Goal: Task Accomplishment & Management: Manage account settings

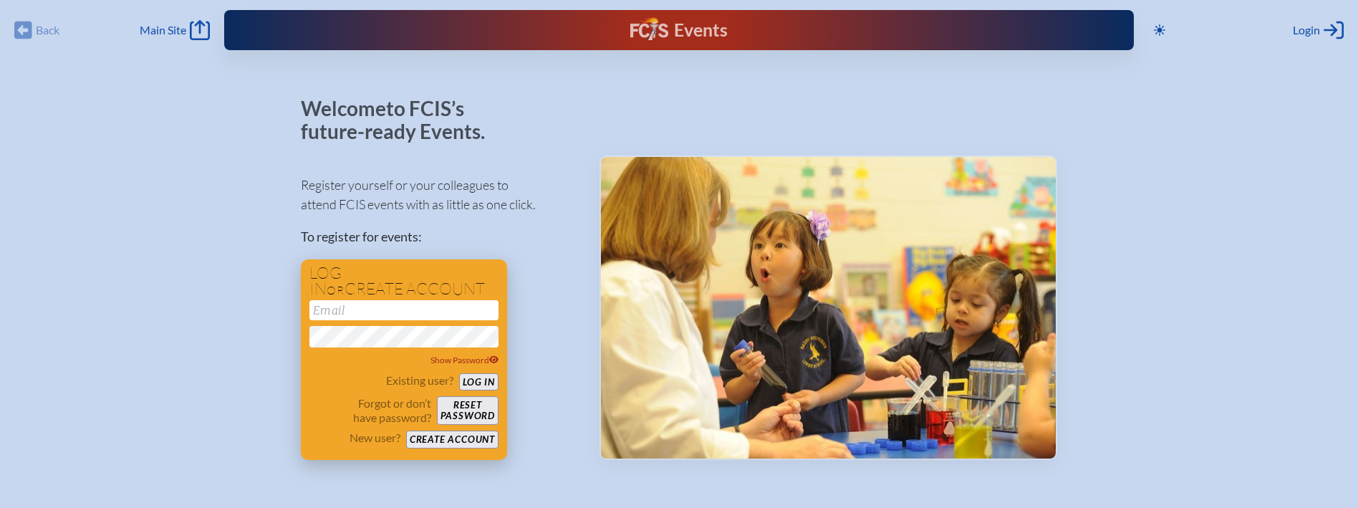
type input "[EMAIL_ADDRESS][DOMAIN_NAME]"
click at [478, 382] on button "Log in" at bounding box center [478, 382] width 39 height 18
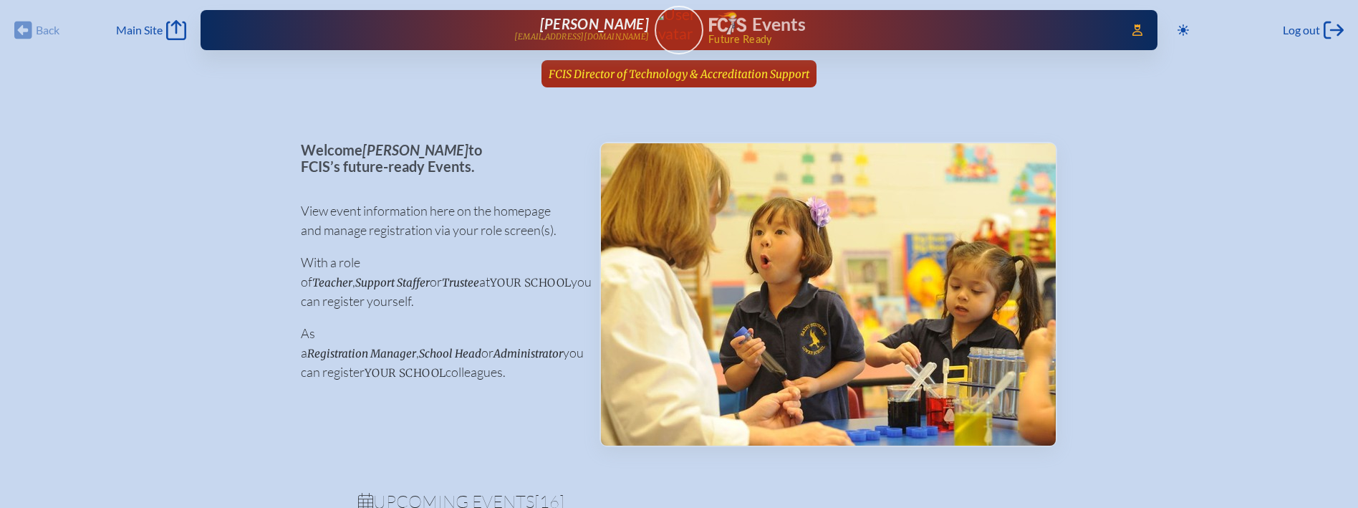
click at [705, 61] on link "FCIS Director of Technology & Accreditation Support since July 1st, 2025" at bounding box center [679, 73] width 272 height 27
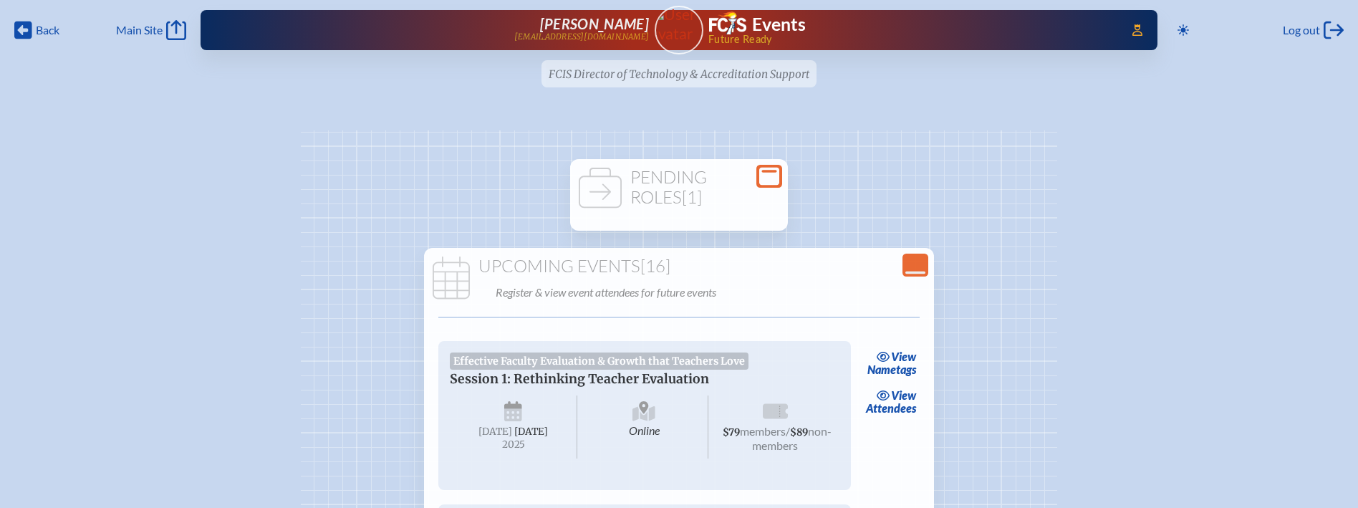
click at [721, 203] on h1 "Pending Roles [1]" at bounding box center [679, 187] width 206 height 39
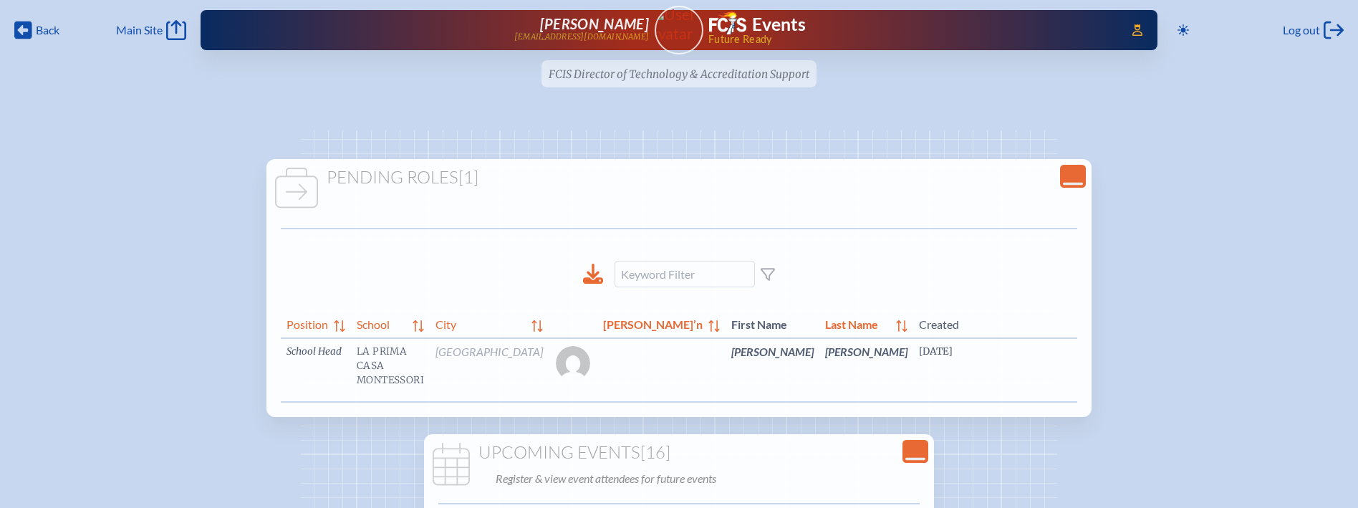
click at [1185, 370] on link "edit Person’s Details" at bounding box center [1209, 372] width 48 height 45
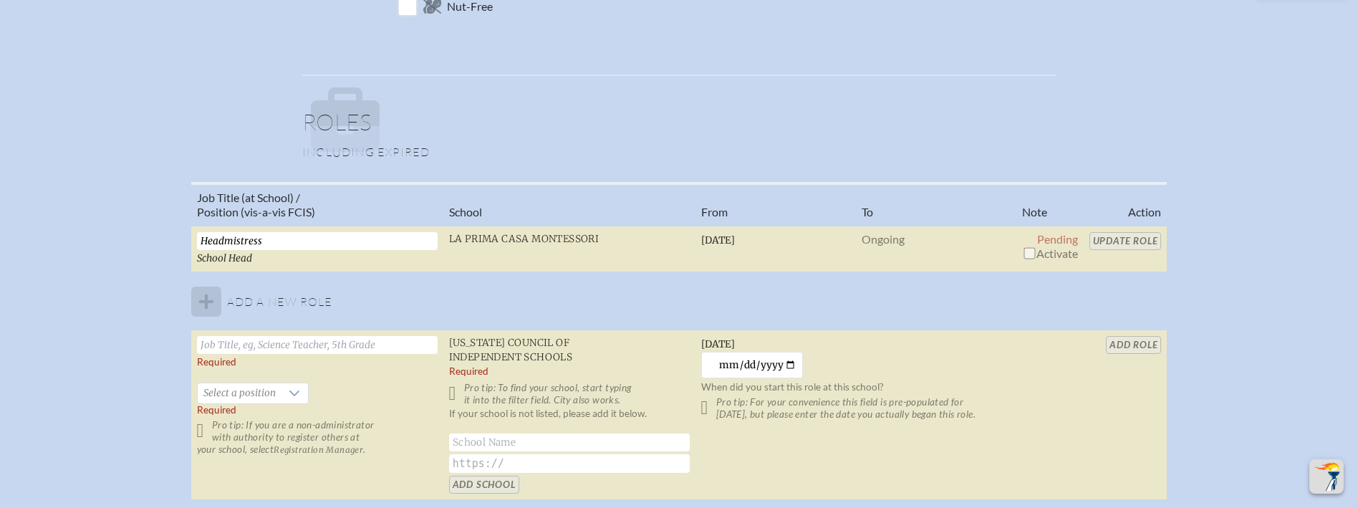
scroll to position [892, 0]
click at [1028, 246] on input "checkbox" at bounding box center [1028, 249] width 11 height 11
checkbox input "true"
click at [1108, 238] on input "Update Role" at bounding box center [1125, 238] width 72 height 18
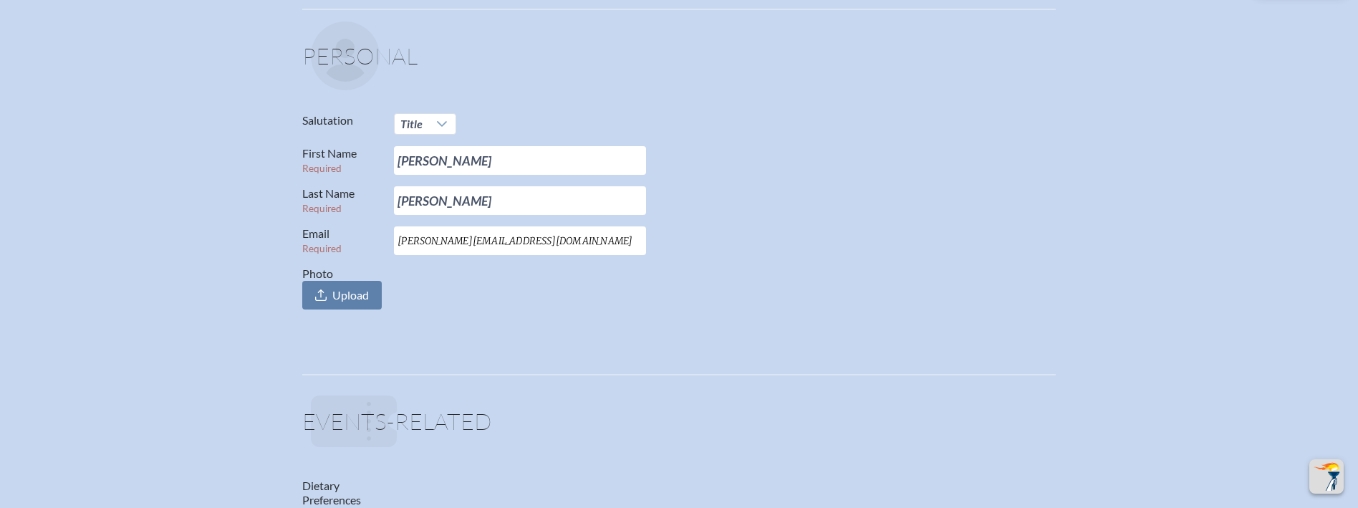
scroll to position [0, 0]
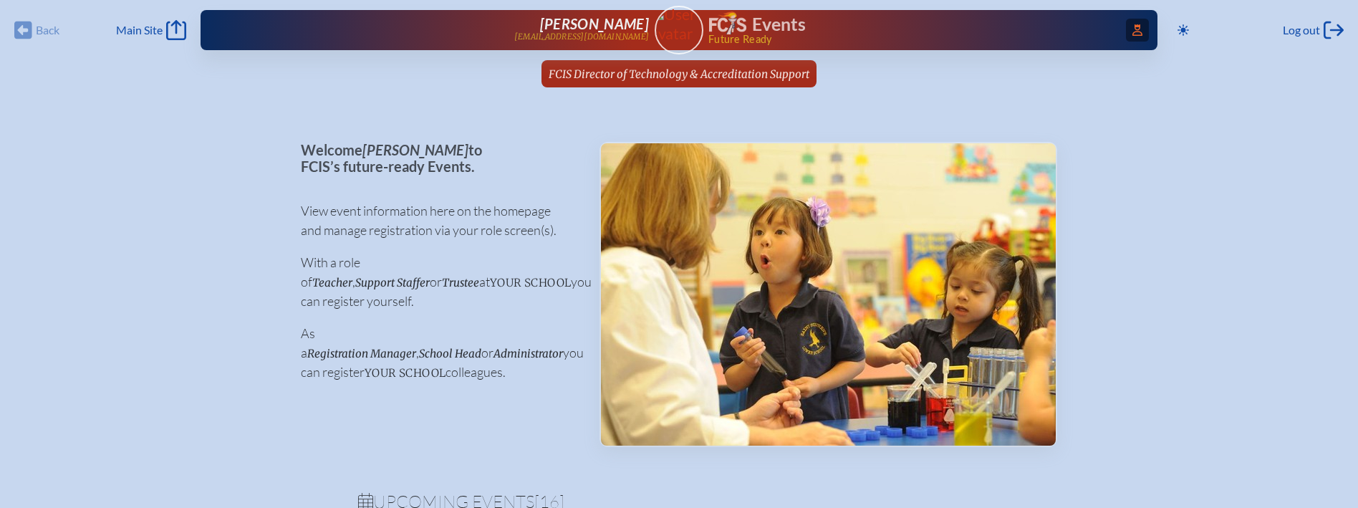
click at [1136, 32] on icon at bounding box center [1137, 29] width 10 height 11
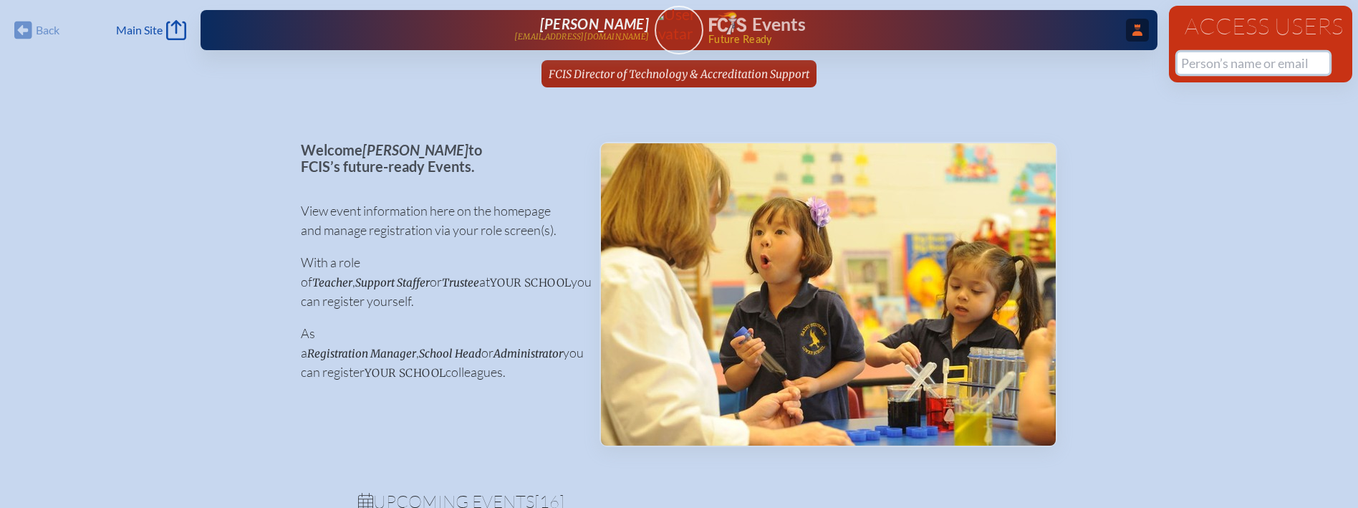
click at [1229, 68] on input "text" at bounding box center [1253, 62] width 152 height 21
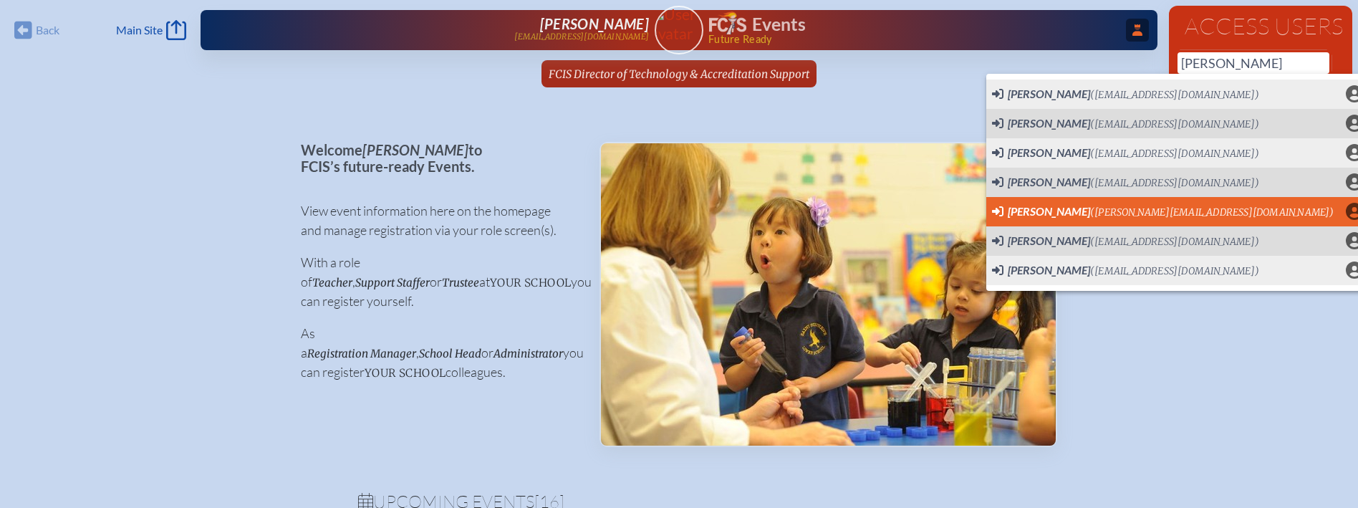
click at [1207, 202] on li "Angela Ciocca (angela@laprimacasa.com) User Profile" at bounding box center [1177, 211] width 382 height 29
type input "[PERSON_NAME][EMAIL_ADDRESS][DOMAIN_NAME]"
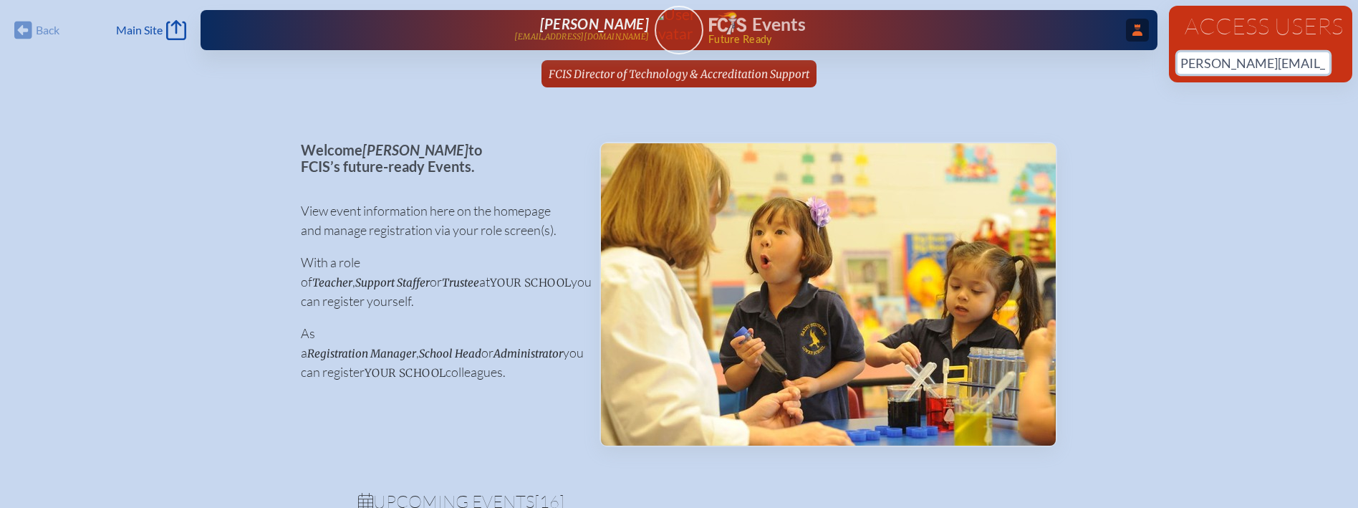
click at [1312, 59] on input "[PERSON_NAME][EMAIL_ADDRESS][DOMAIN_NAME]" at bounding box center [1253, 62] width 152 height 21
click at [1318, 65] on input "[PERSON_NAME][EMAIL_ADDRESS][DOMAIN_NAME]" at bounding box center [1253, 62] width 152 height 21
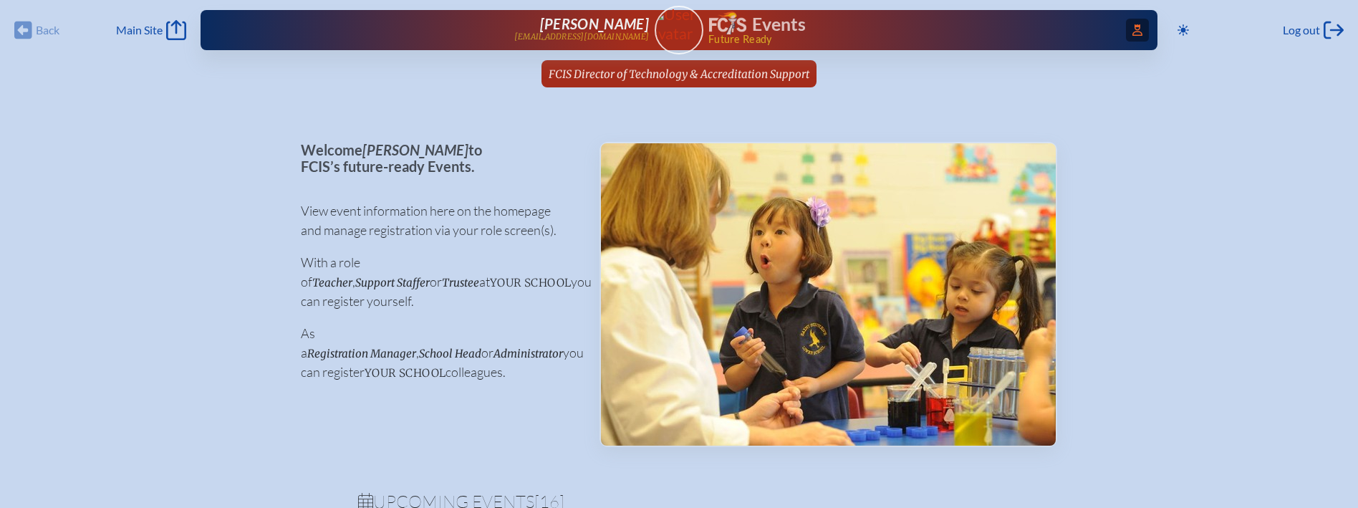
click at [1126, 28] on span "Access Users..." at bounding box center [1137, 30] width 23 height 23
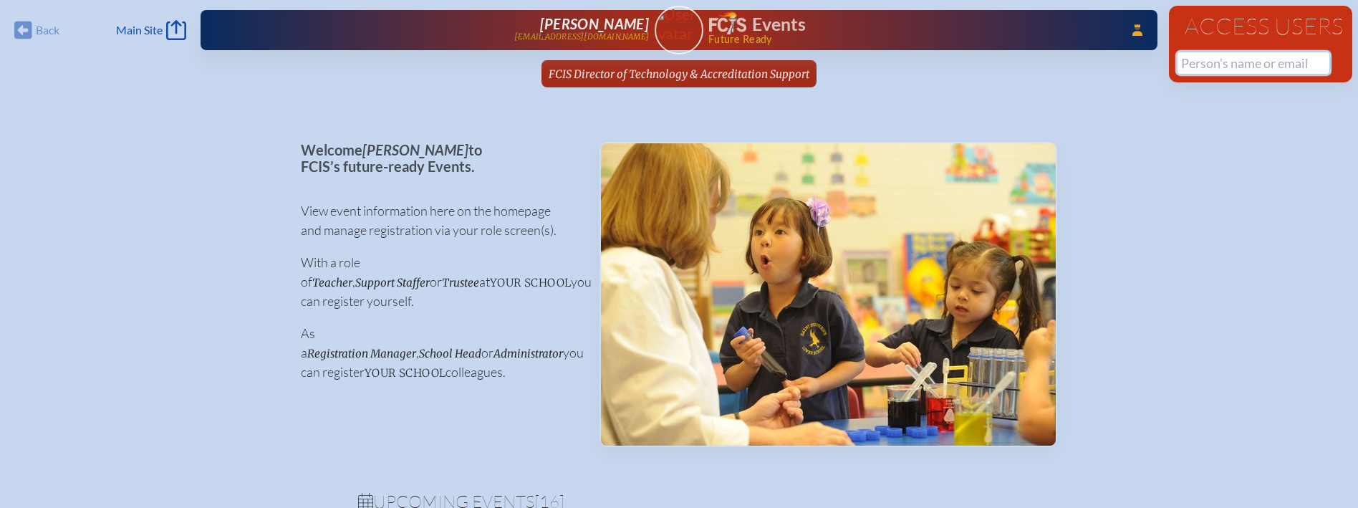
click at [1199, 55] on input "text" at bounding box center [1253, 62] width 152 height 21
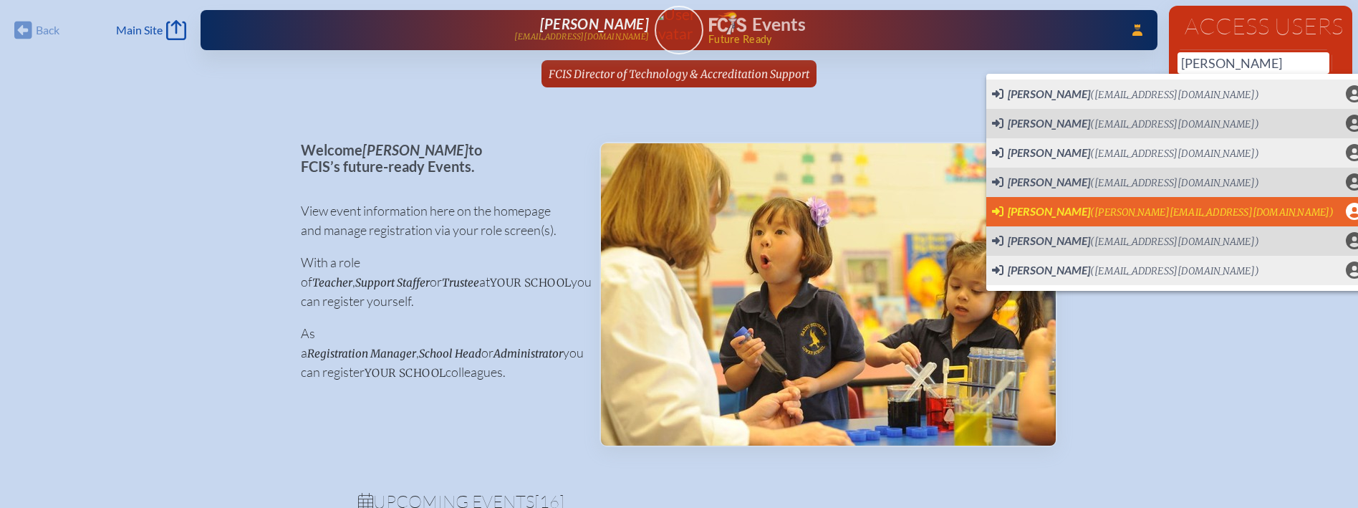
click at [1193, 205] on span "Angela Ciocca (angela@laprimacasa.com)" at bounding box center [1163, 212] width 342 height 16
type input "[PERSON_NAME][EMAIL_ADDRESS][DOMAIN_NAME]"
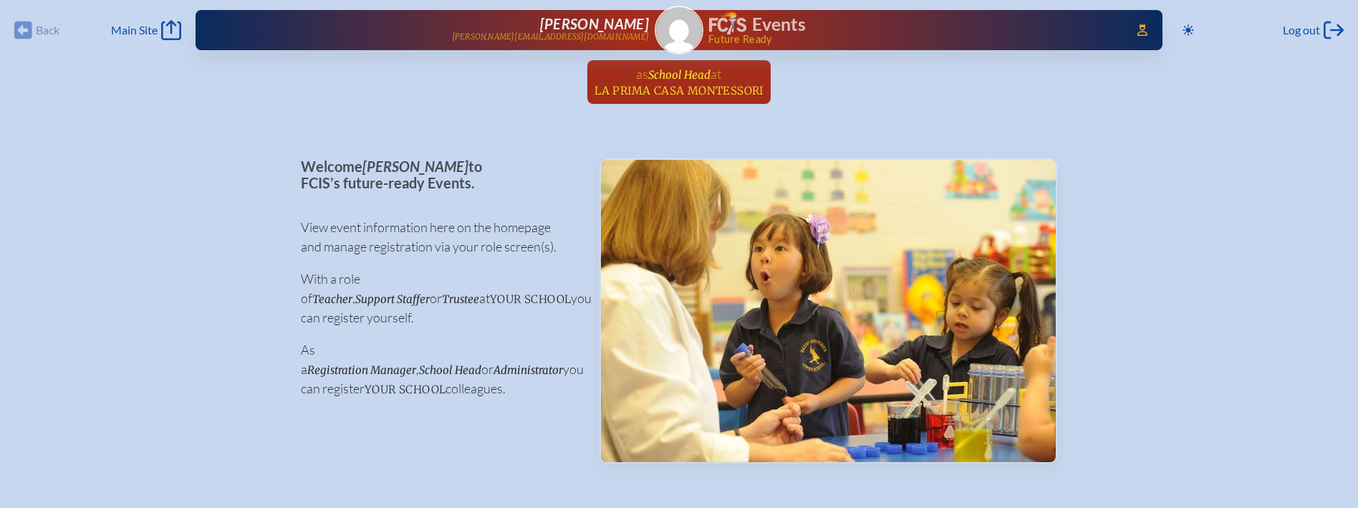
click at [720, 90] on span "La Prima Casa Montessori" at bounding box center [678, 91] width 169 height 14
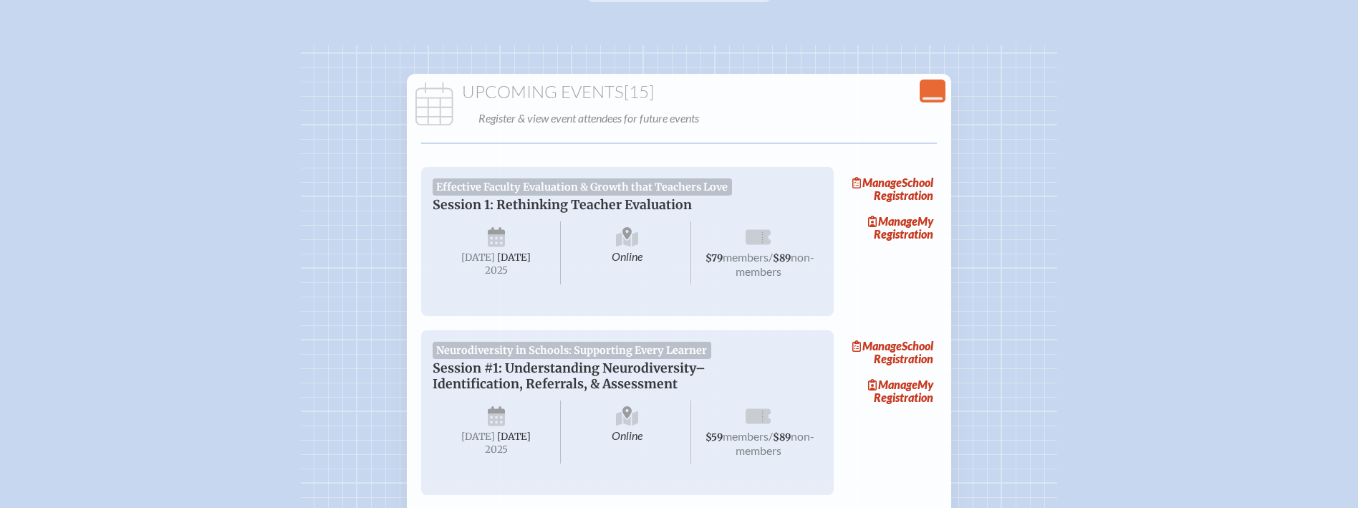
scroll to position [101, 0]
click at [934, 102] on div "Upcoming Events [15] Register & view event attendees for future events" at bounding box center [679, 106] width 538 height 46
click at [935, 99] on icon at bounding box center [932, 99] width 20 height 3
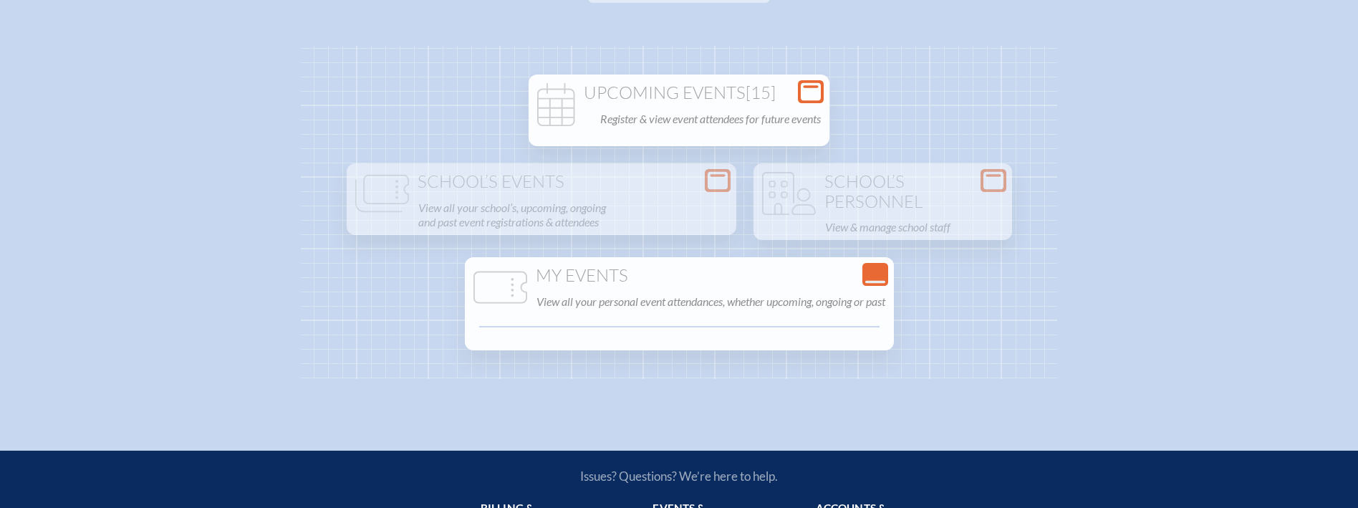
click at [733, 131] on div "Open Console Upcoming Events [15] Register & view event attendees for future ev…" at bounding box center [678, 110] width 301 height 72
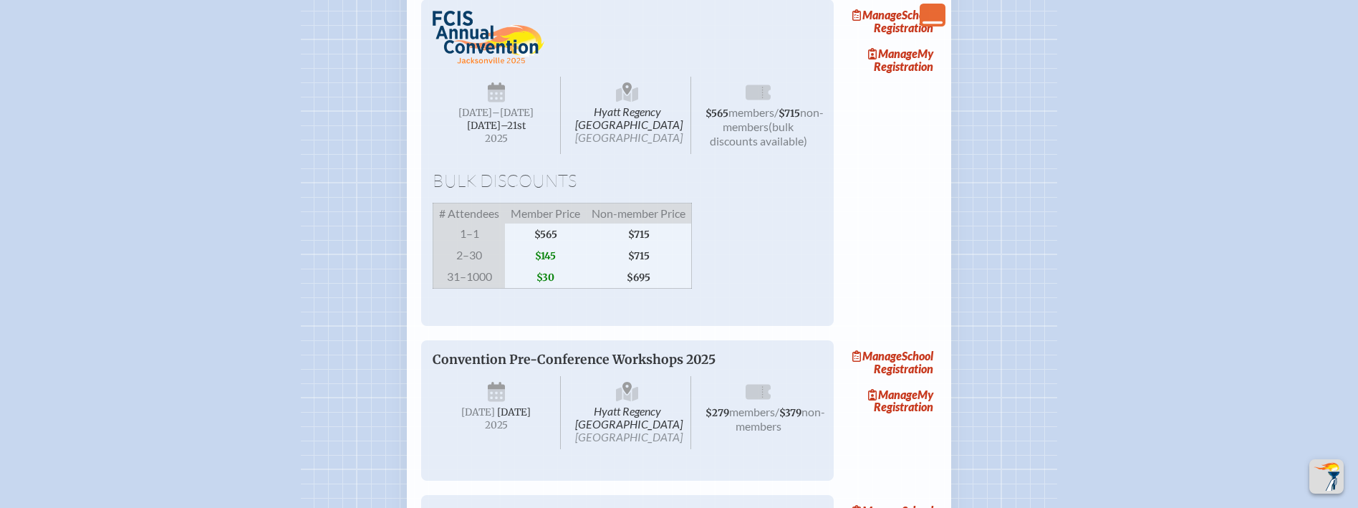
scroll to position [2185, 0]
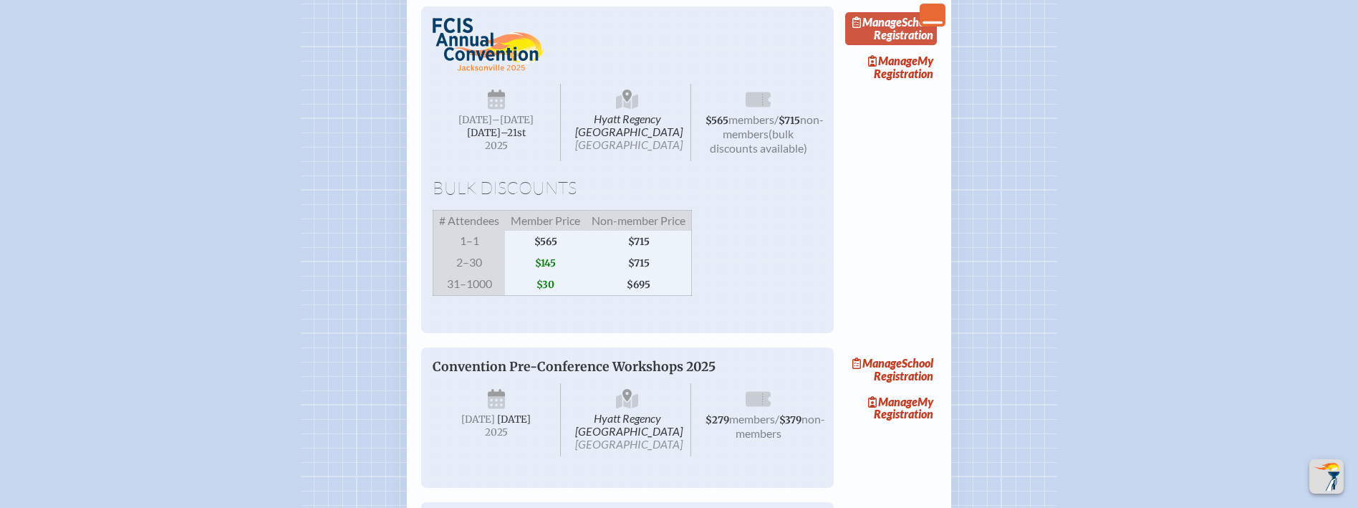
click at [907, 45] on link "Manage School Registration" at bounding box center [891, 28] width 92 height 33
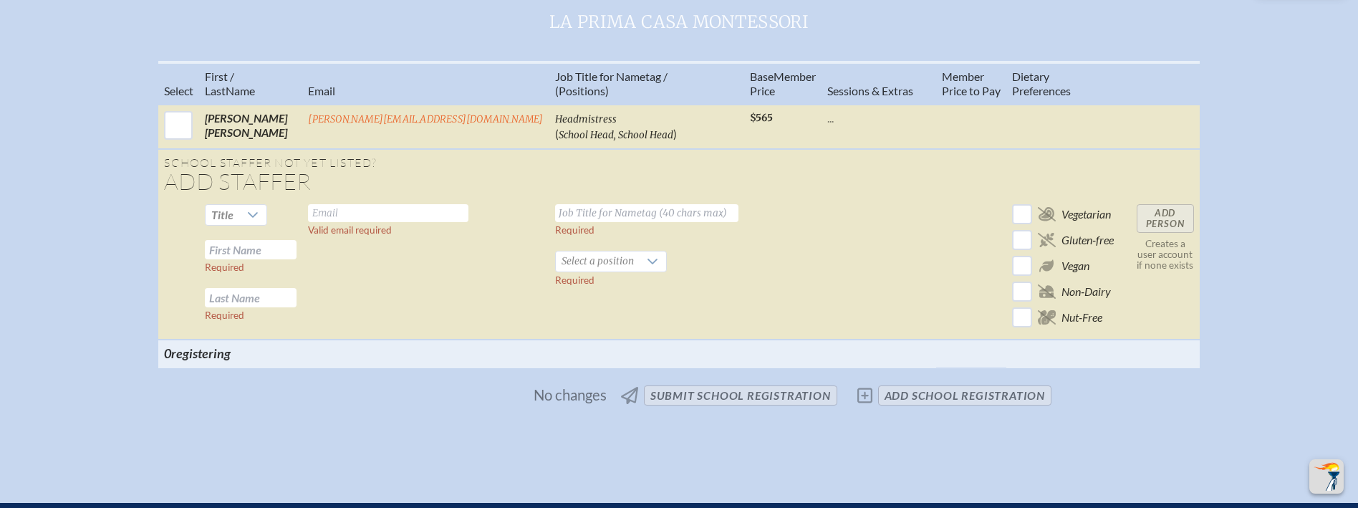
scroll to position [559, 0]
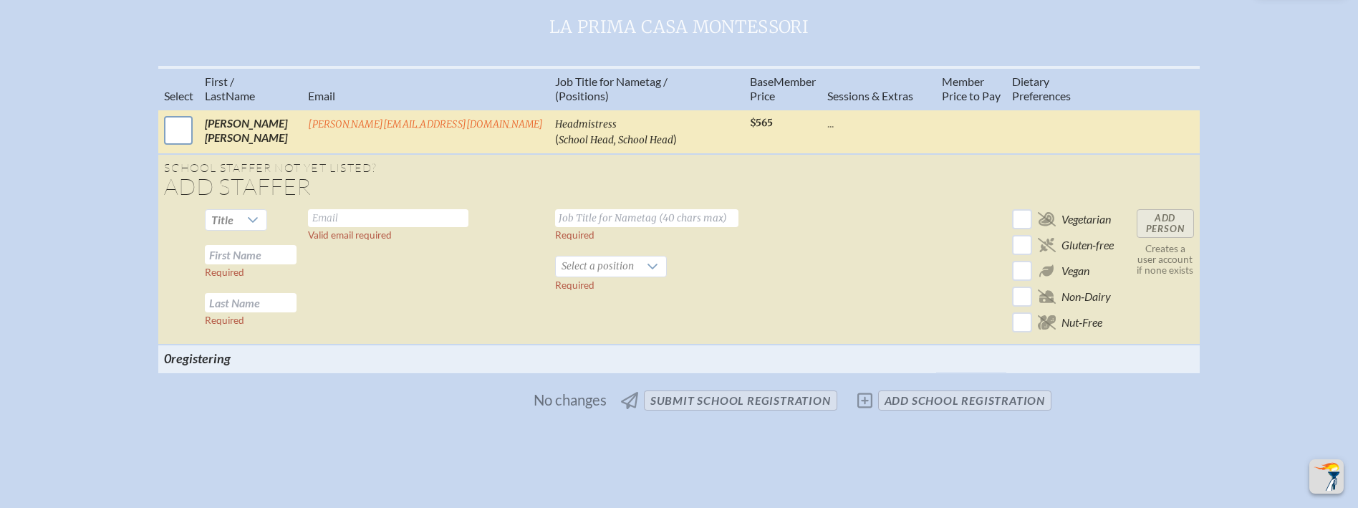
click at [196, 142] on input "checkbox" at bounding box center [178, 130] width 36 height 36
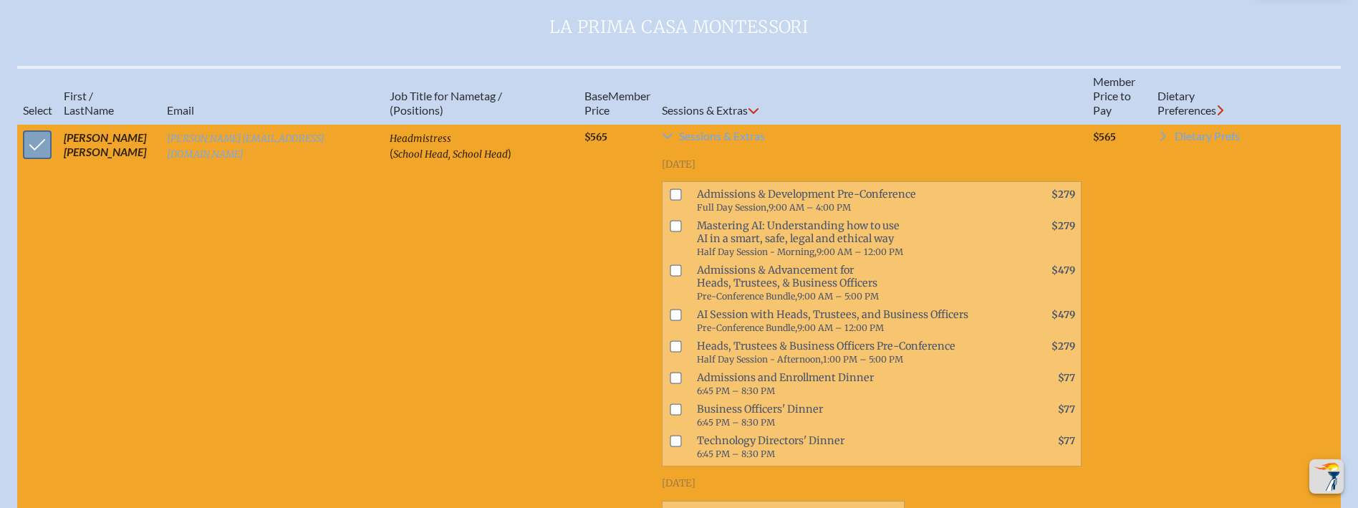
click at [43, 155] on input "checkbox" at bounding box center [37, 145] width 36 height 36
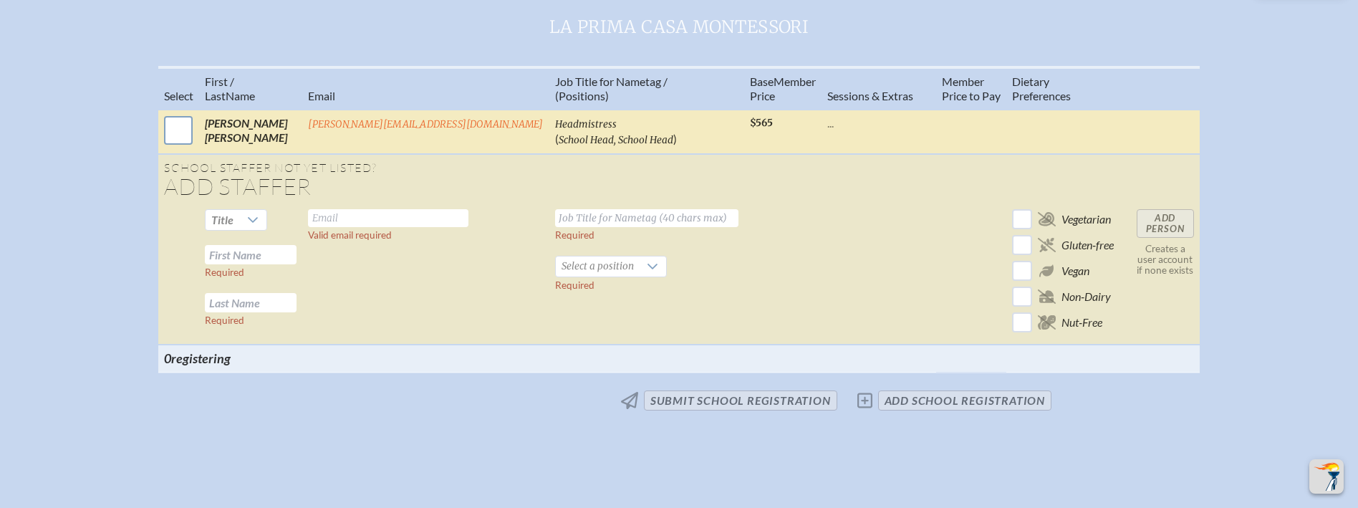
click at [196, 139] on input "checkbox" at bounding box center [178, 130] width 36 height 36
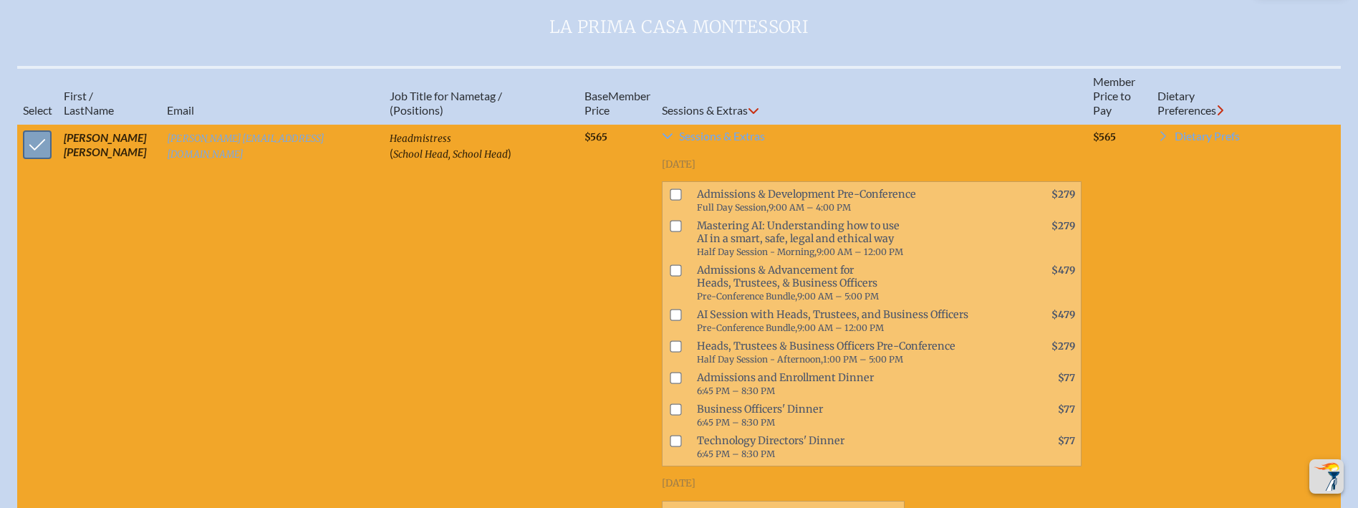
click at [33, 163] on input "checkbox" at bounding box center [37, 145] width 36 height 36
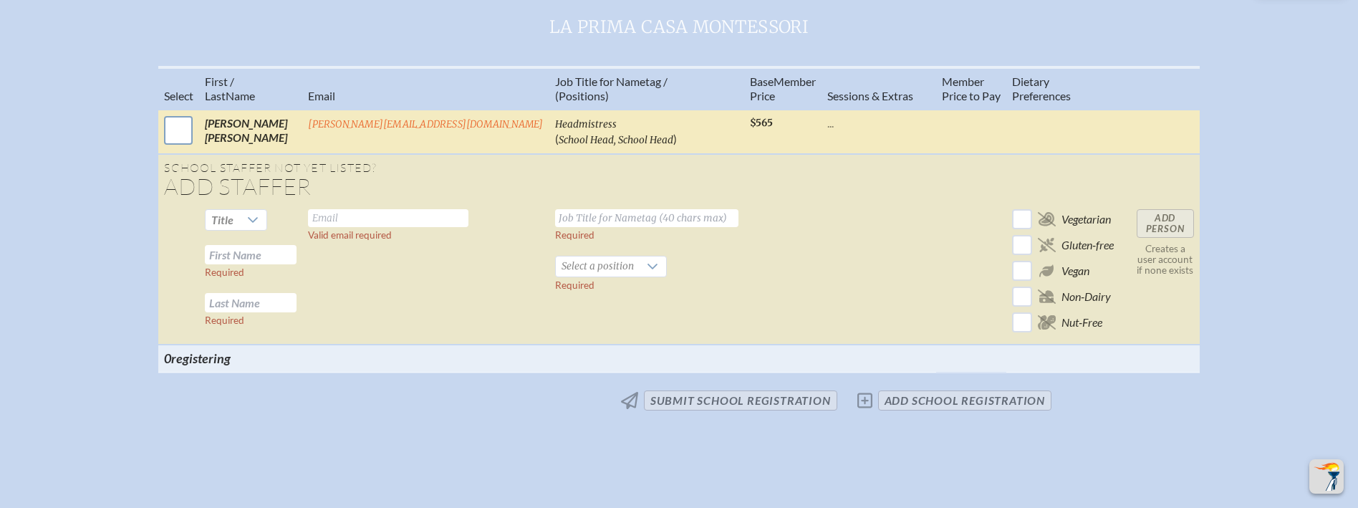
click at [196, 135] on input "checkbox" at bounding box center [178, 130] width 36 height 36
checkbox input "true"
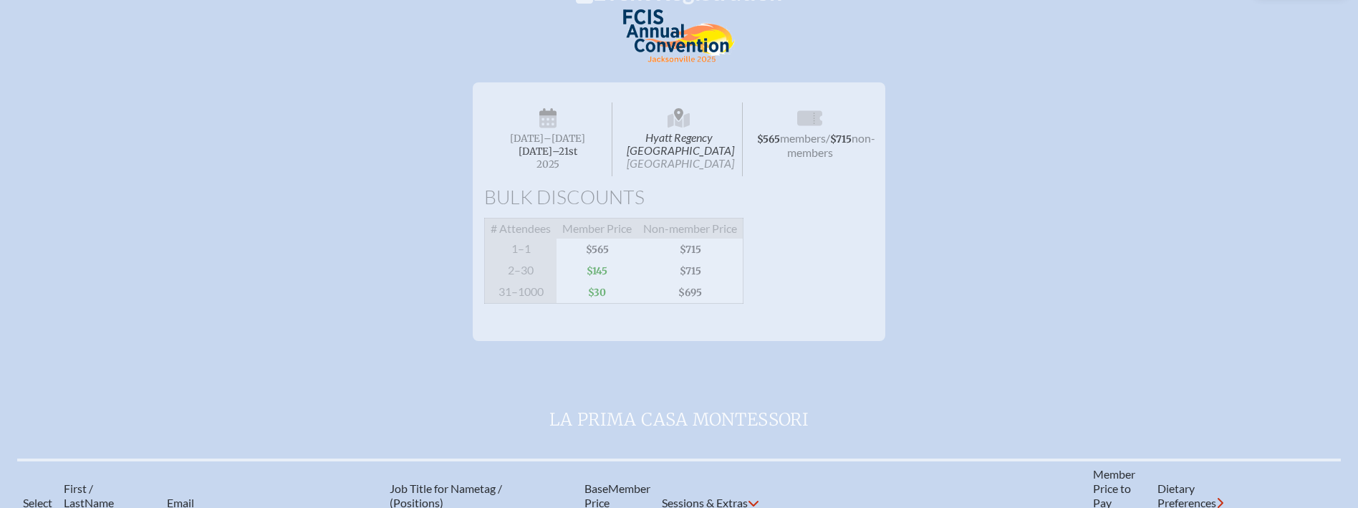
scroll to position [0, 0]
